Goal: Book appointment/travel/reservation

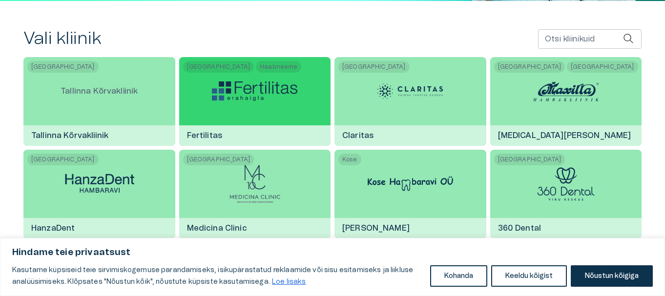
click at [249, 86] on img at bounding box center [254, 92] width 85 height 20
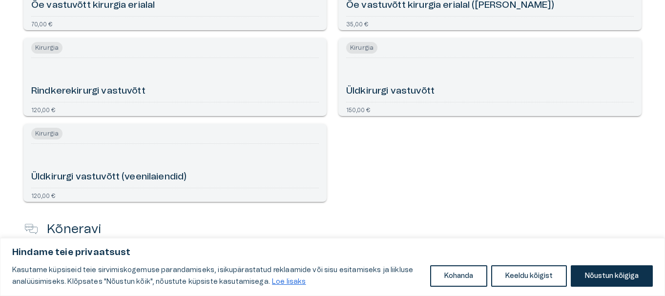
scroll to position [635, 0]
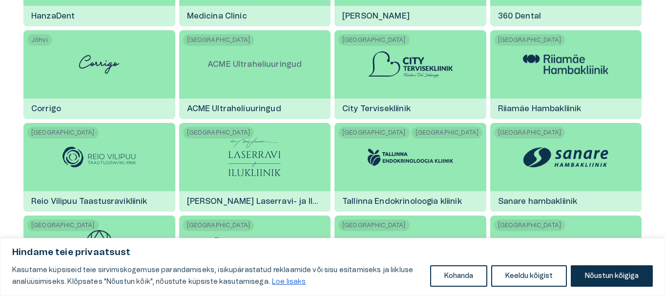
scroll to position [391, 0]
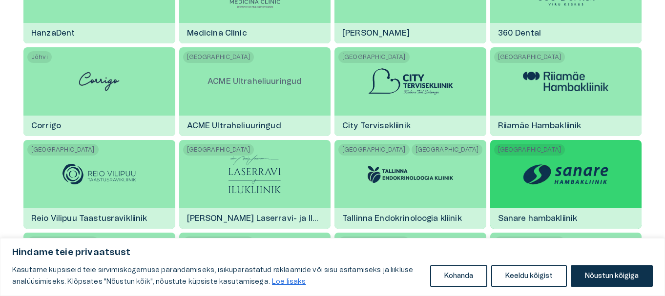
click at [580, 172] on img at bounding box center [565, 174] width 85 height 31
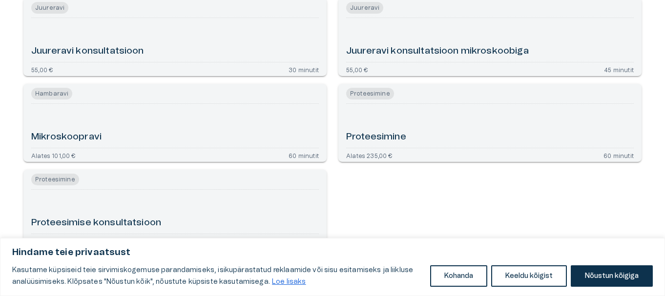
scroll to position [586, 0]
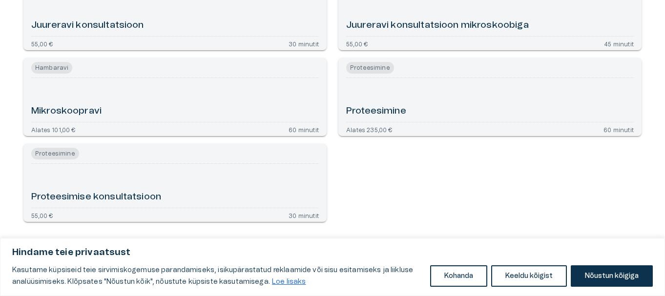
click at [390, 118] on h6 "Proteesimine" at bounding box center [376, 111] width 60 height 13
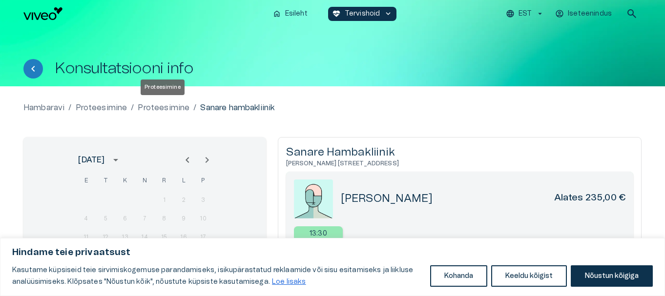
click at [155, 107] on p "Proteesimine" at bounding box center [164, 108] width 52 height 12
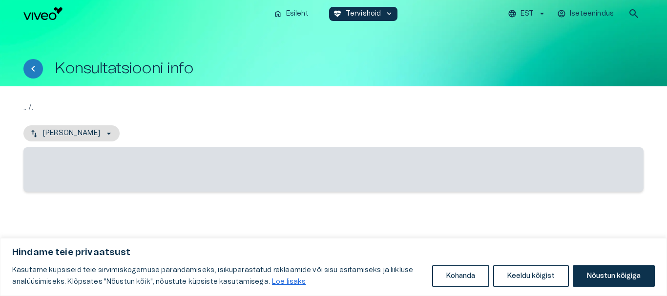
click at [155, 107] on div ".. / . Nimi - Kasvav ‌" at bounding box center [333, 156] width 620 height 109
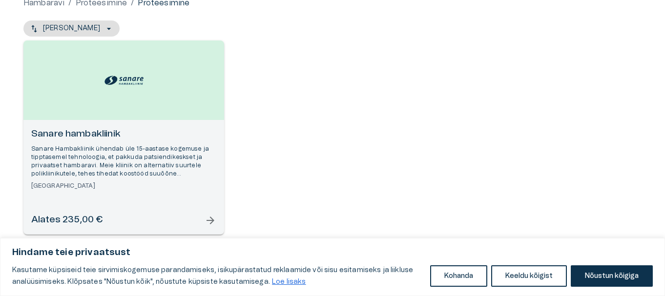
scroll to position [115, 0]
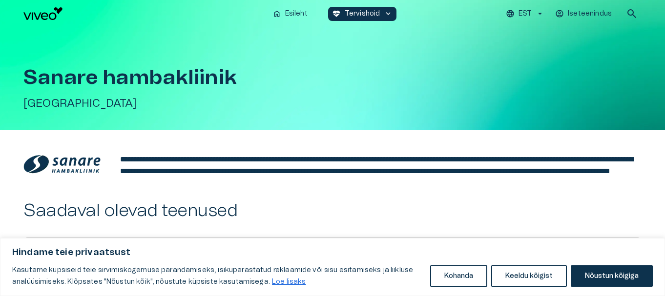
scroll to position [586, 0]
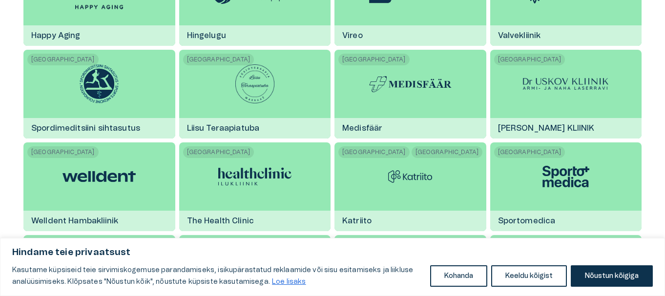
scroll to position [733, 0]
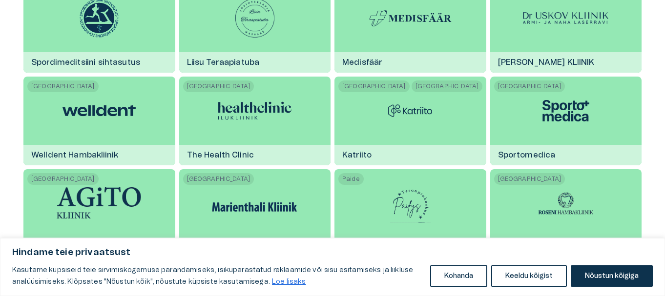
click at [108, 108] on img at bounding box center [99, 110] width 73 height 29
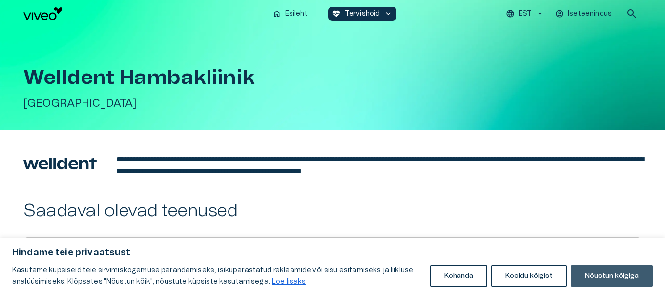
click at [616, 279] on button "Nõustun kõigiga" at bounding box center [612, 276] width 82 height 21
